Goal: Register for event/course

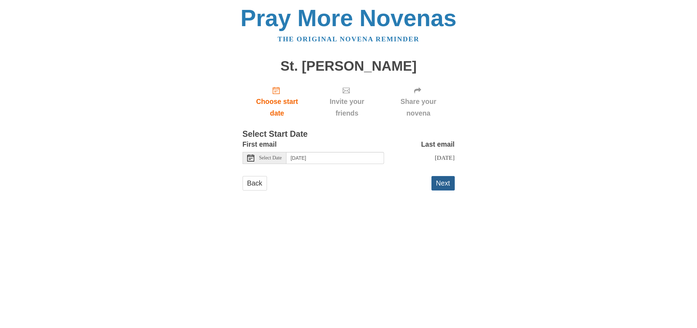
click at [444, 184] on button "Next" at bounding box center [442, 183] width 23 height 14
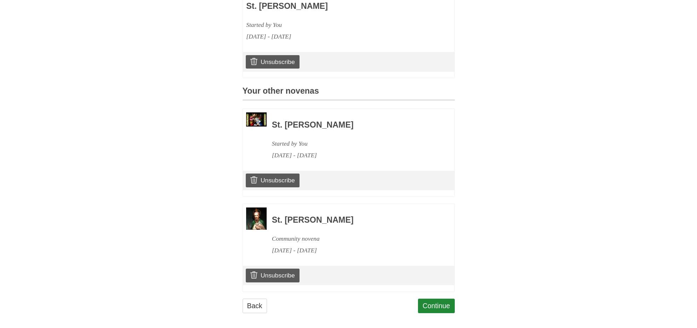
scroll to position [229, 0]
click at [436, 301] on link "Continue" at bounding box center [436, 306] width 37 height 14
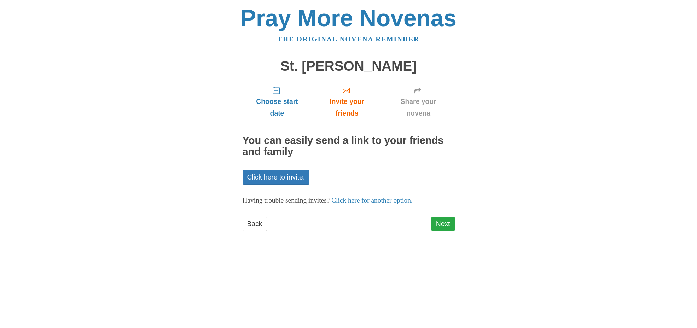
click at [442, 222] on link "Next" at bounding box center [442, 224] width 23 height 14
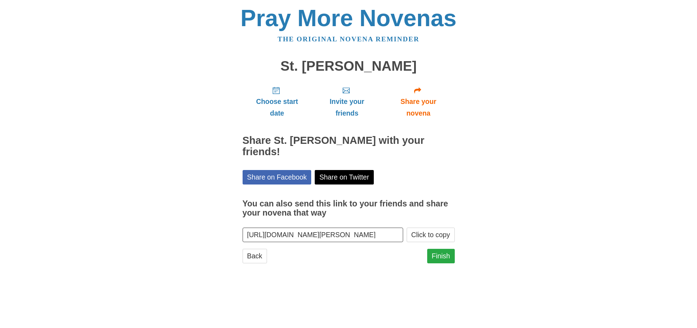
click at [444, 255] on link "Finish" at bounding box center [441, 256] width 28 height 14
